Goal: Information Seeking & Learning: Learn about a topic

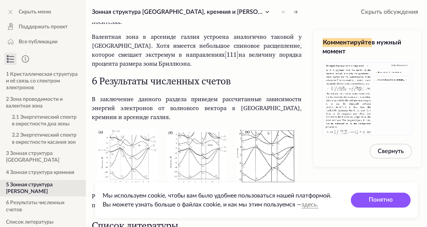
scroll to position [3096, 0]
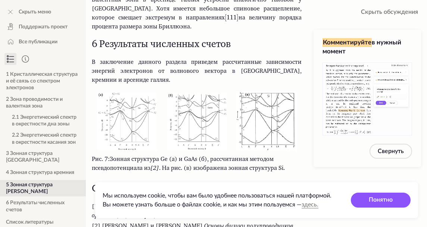
click at [122, 117] on img at bounding box center [126, 120] width 61 height 59
click at [131, 123] on img at bounding box center [126, 120] width 61 height 59
click at [131, 125] on img at bounding box center [126, 120] width 61 height 59
click at [131, 124] on img at bounding box center [126, 120] width 61 height 59
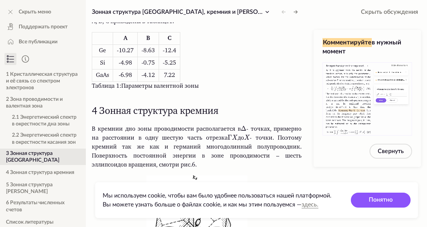
scroll to position [2312, 0]
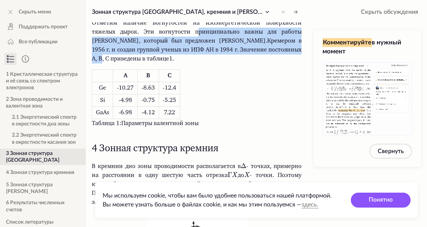
drag, startPoint x: 170, startPoint y: 65, endPoint x: 267, endPoint y: 80, distance: 98.6
click at [267, 63] on p "Отметим наличие вогнутостей на изоэнергетической поверхности тяжелых дырок. Эти…" at bounding box center [197, 41] width 210 height 45
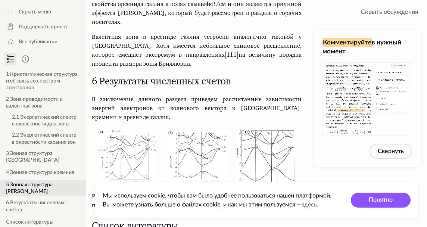
scroll to position [3133, 0]
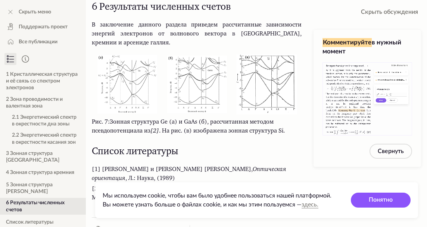
click at [286, 72] on img at bounding box center [266, 84] width 61 height 60
